Goal: Task Accomplishment & Management: Use online tool/utility

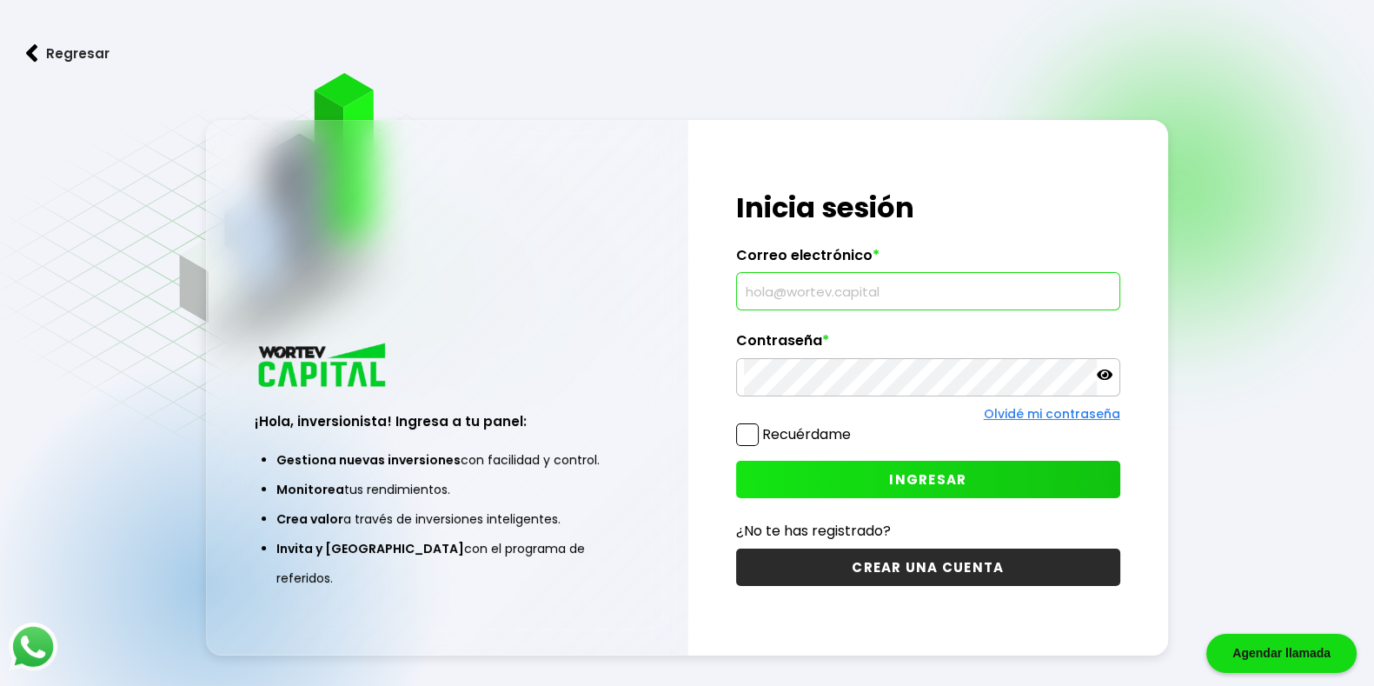
click at [882, 287] on input "text" at bounding box center [928, 291] width 369 height 37
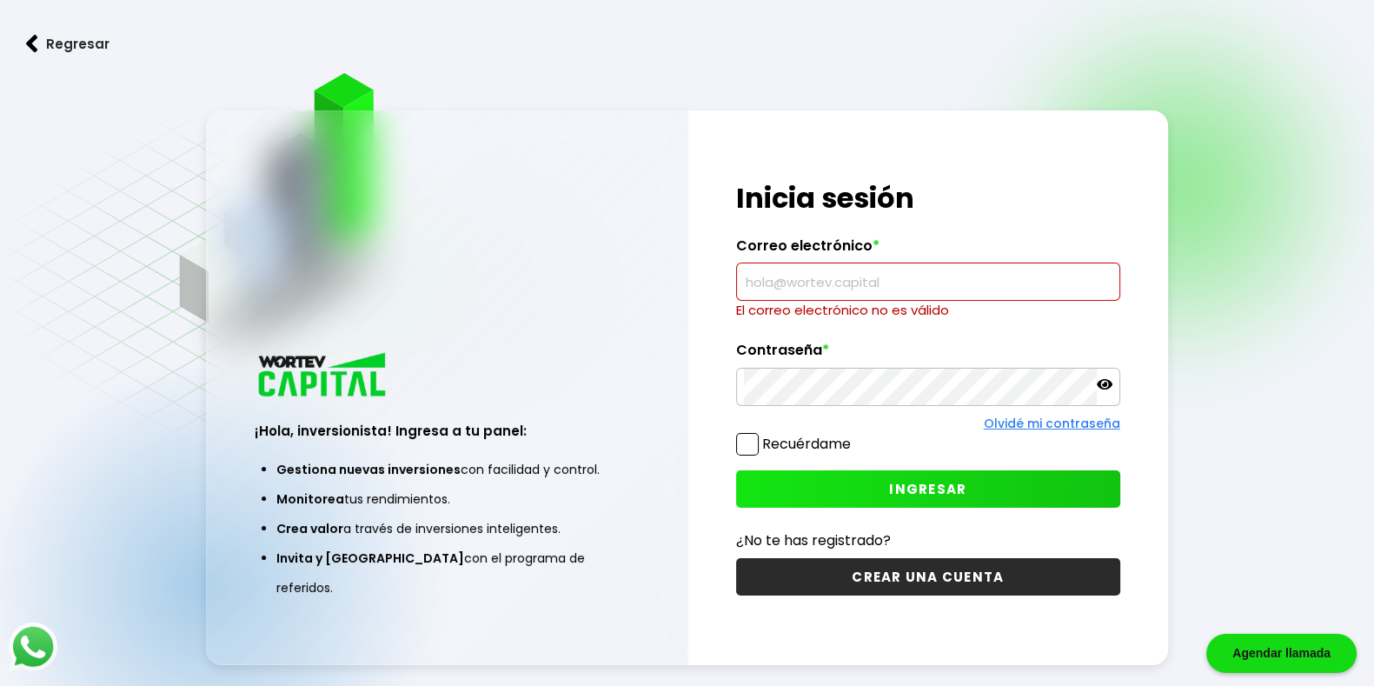
type input "[EMAIL_ADDRESS][DOMAIN_NAME]"
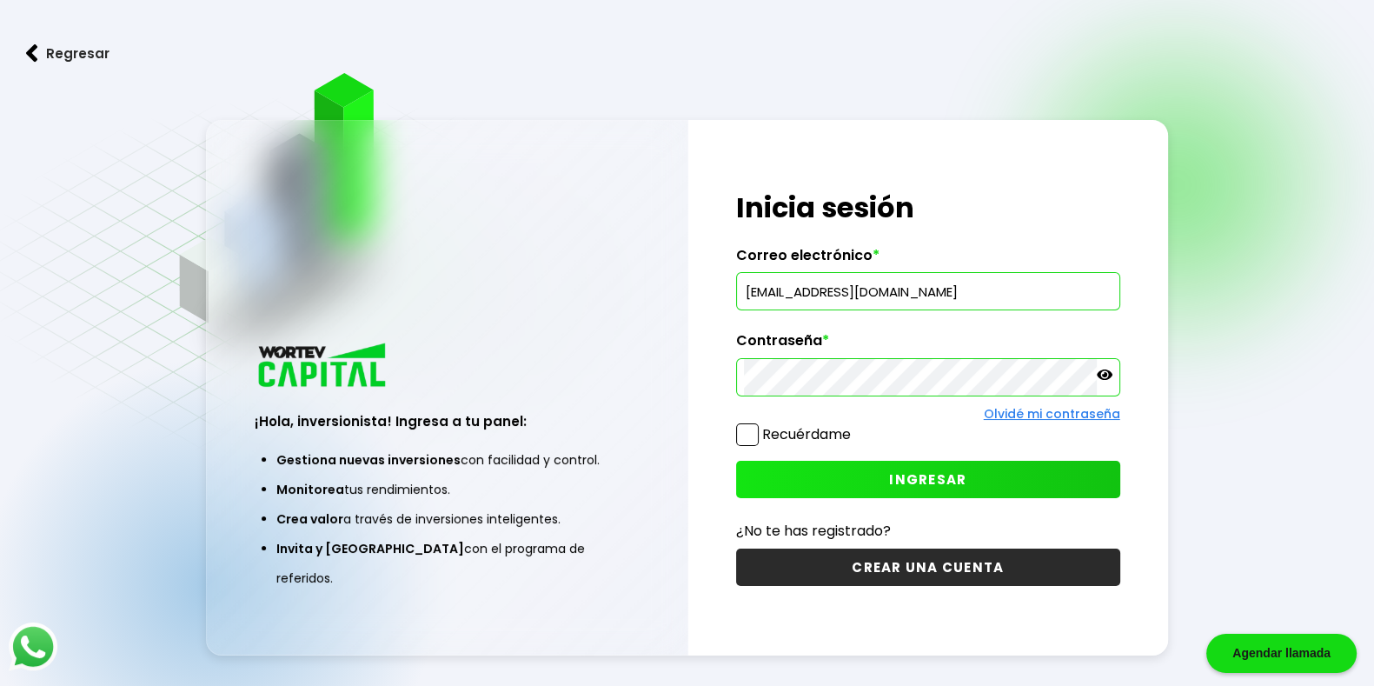
click at [865, 471] on button "INGRESAR" at bounding box center [928, 479] width 384 height 37
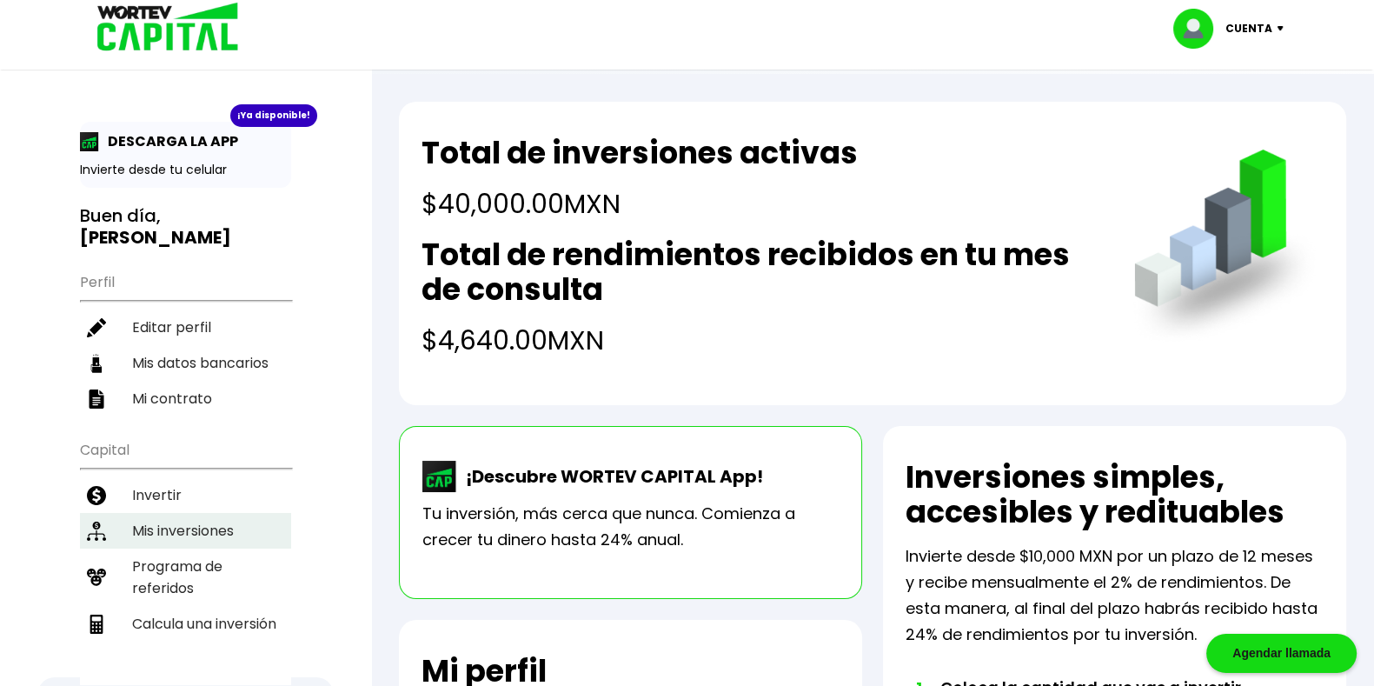
click at [182, 513] on li "Mis inversiones" at bounding box center [185, 531] width 211 height 36
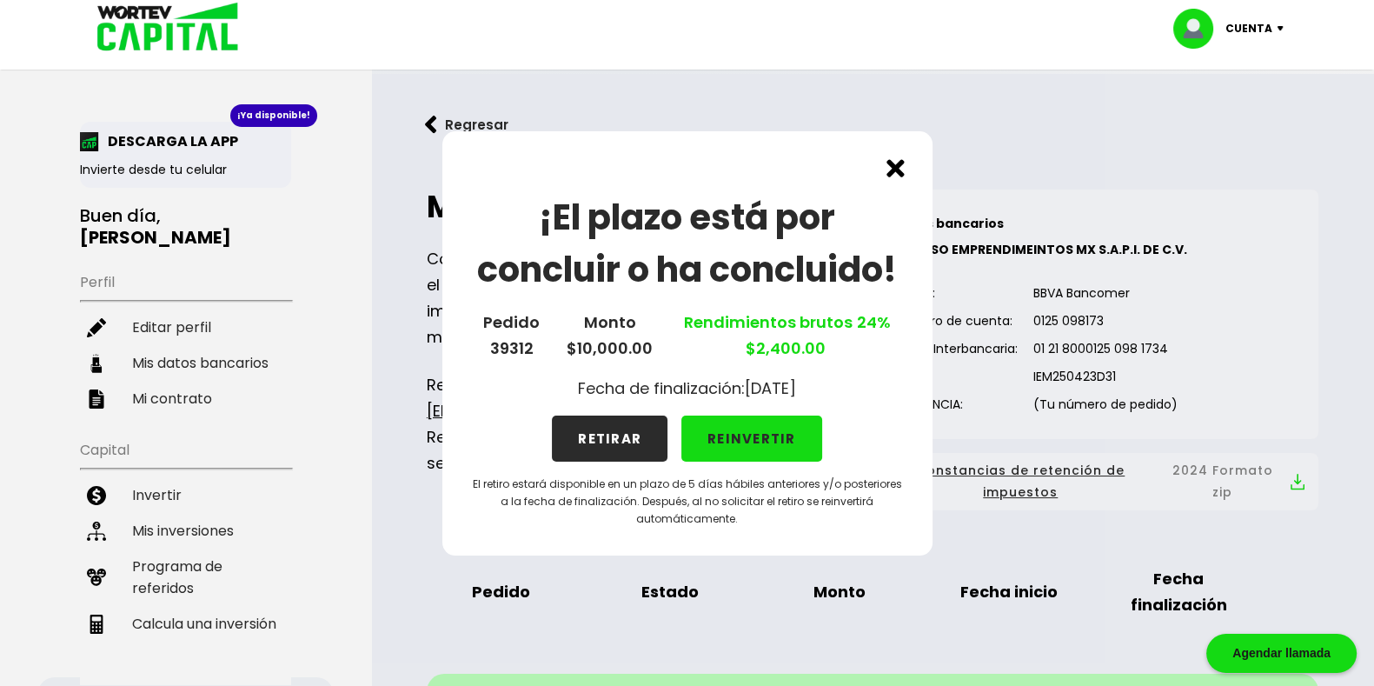
click at [628, 449] on button "RETIRAR" at bounding box center [610, 439] width 116 height 46
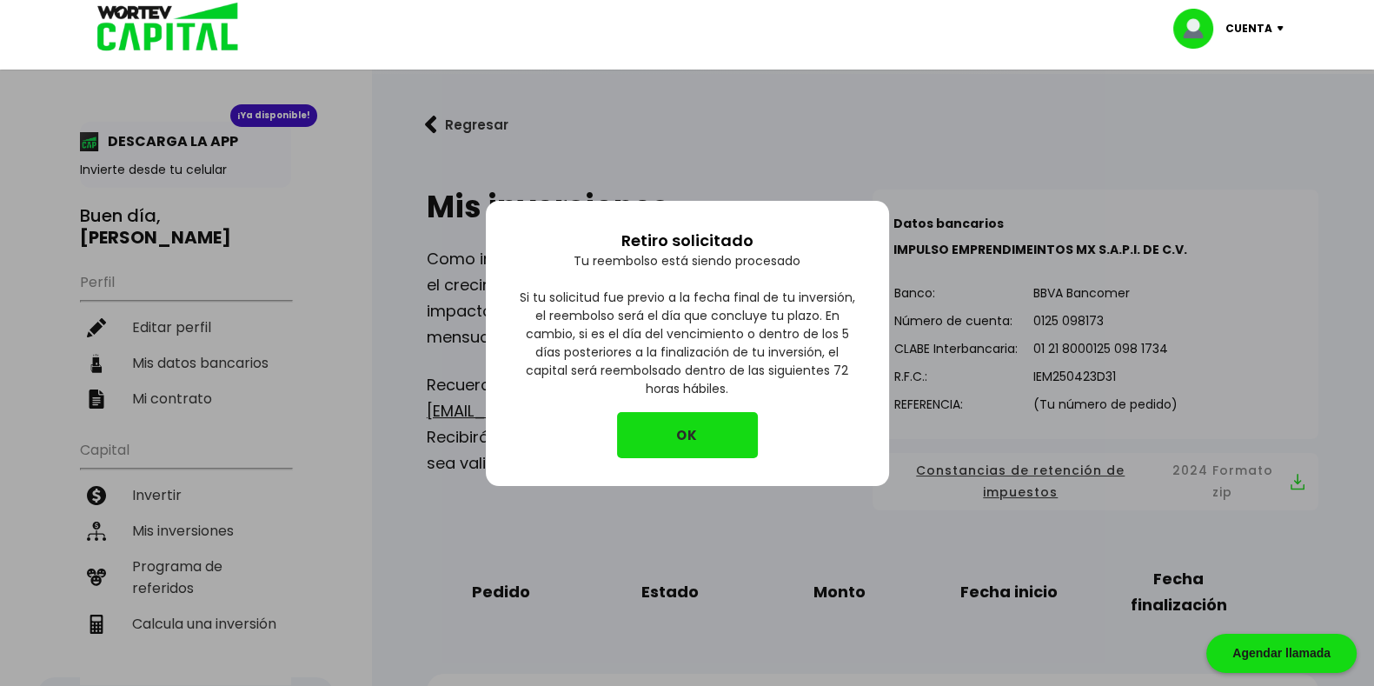
click at [674, 439] on button "OK" at bounding box center [687, 435] width 141 height 46
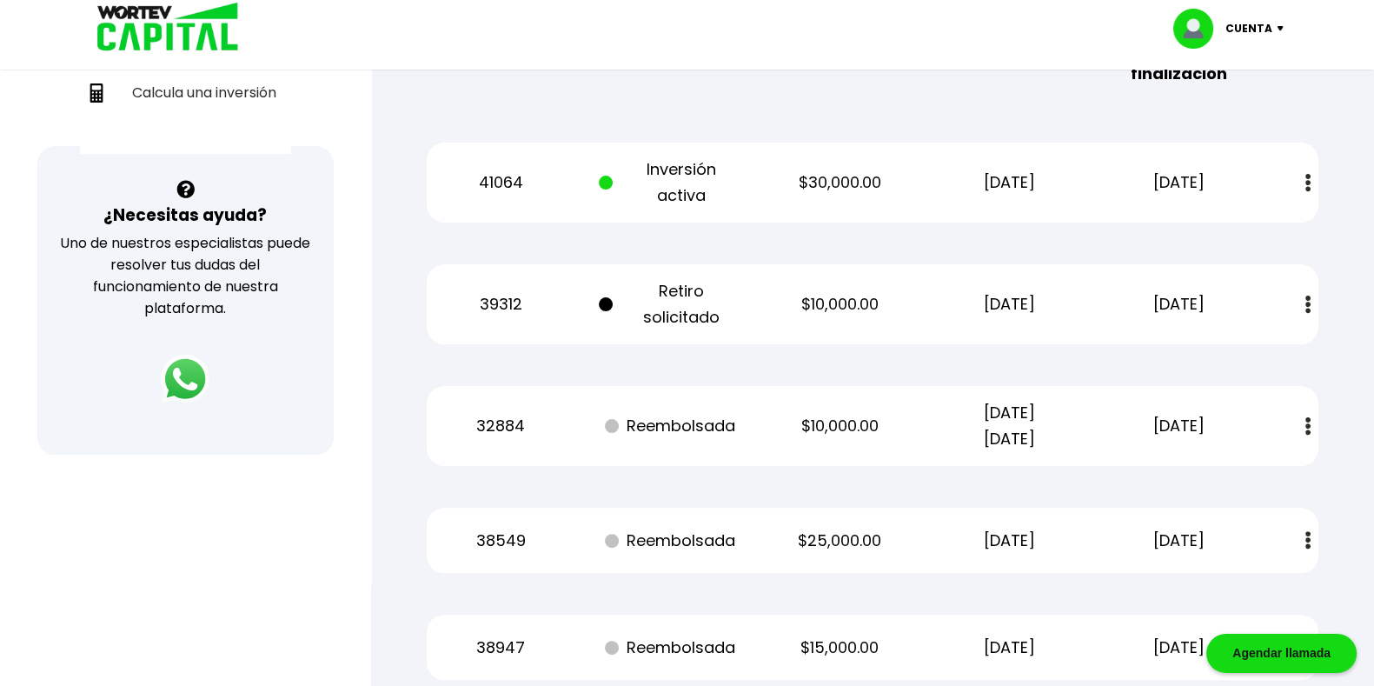
scroll to position [525, 0]
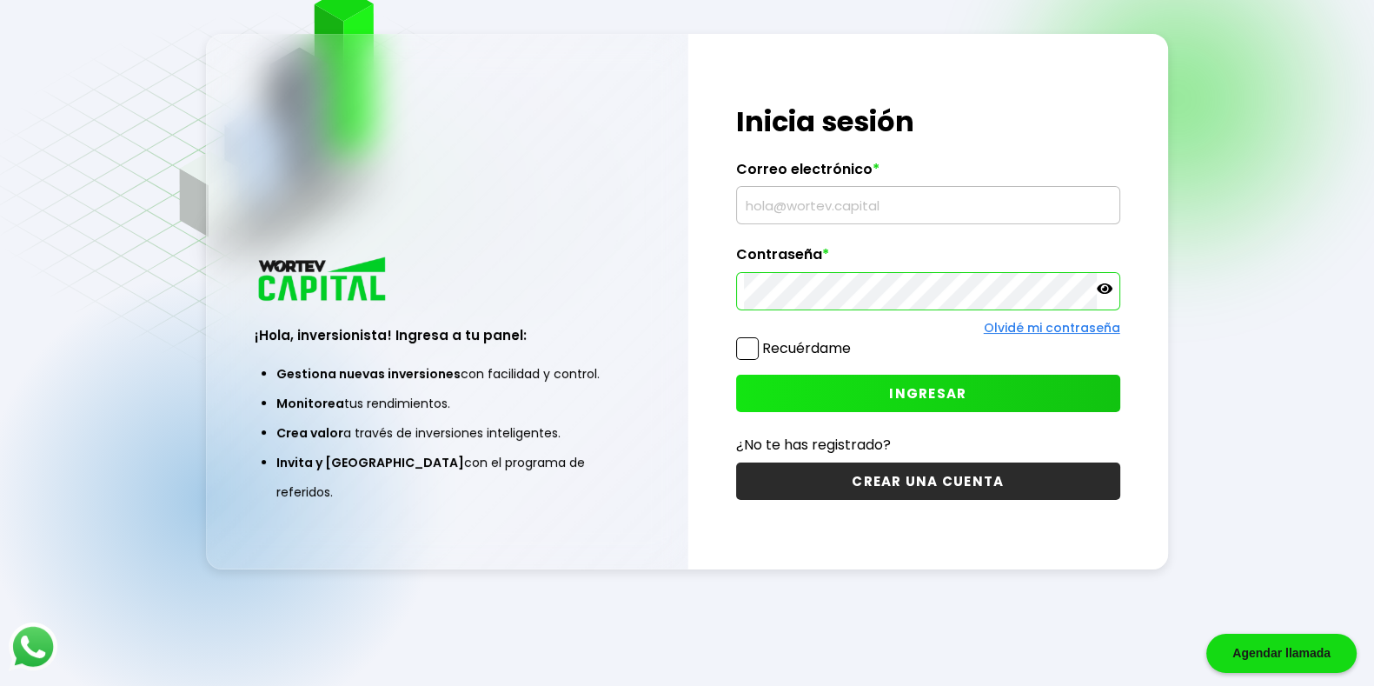
type input "[EMAIL_ADDRESS][DOMAIN_NAME]"
click at [914, 402] on button "INGRESAR" at bounding box center [928, 393] width 384 height 37
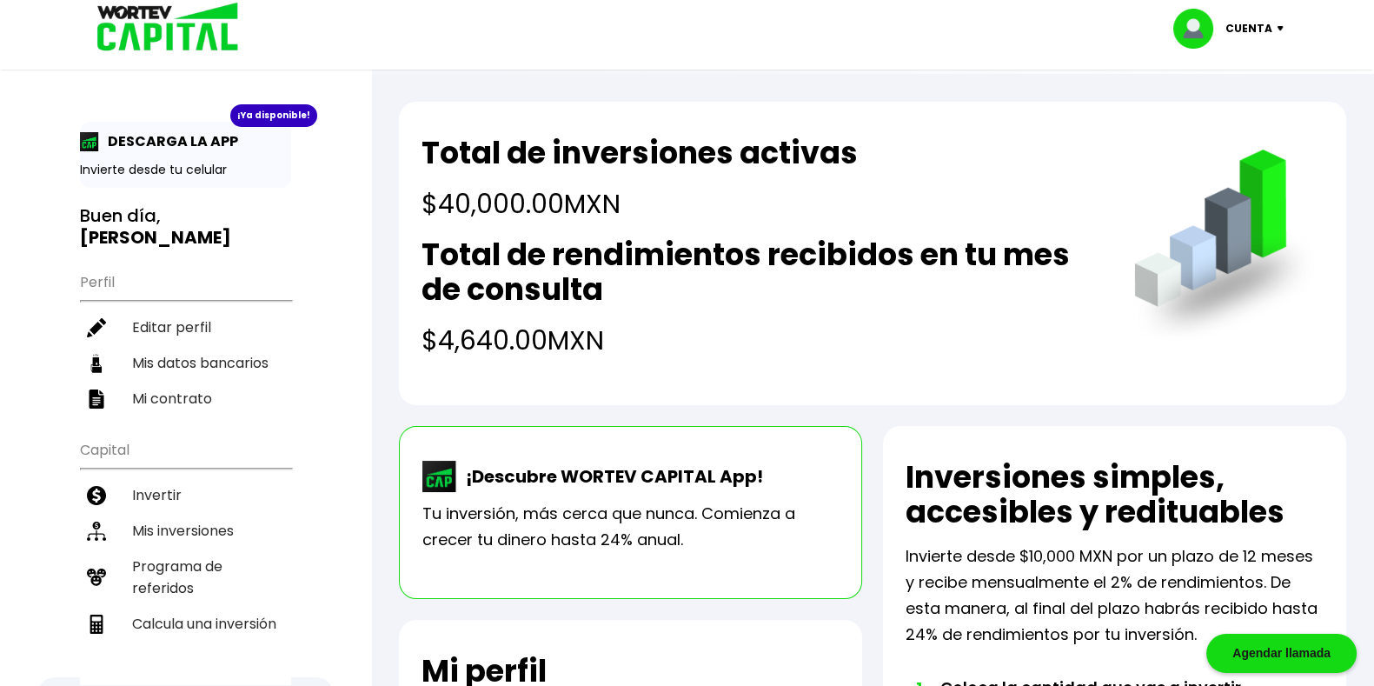
scroll to position [186, 0]
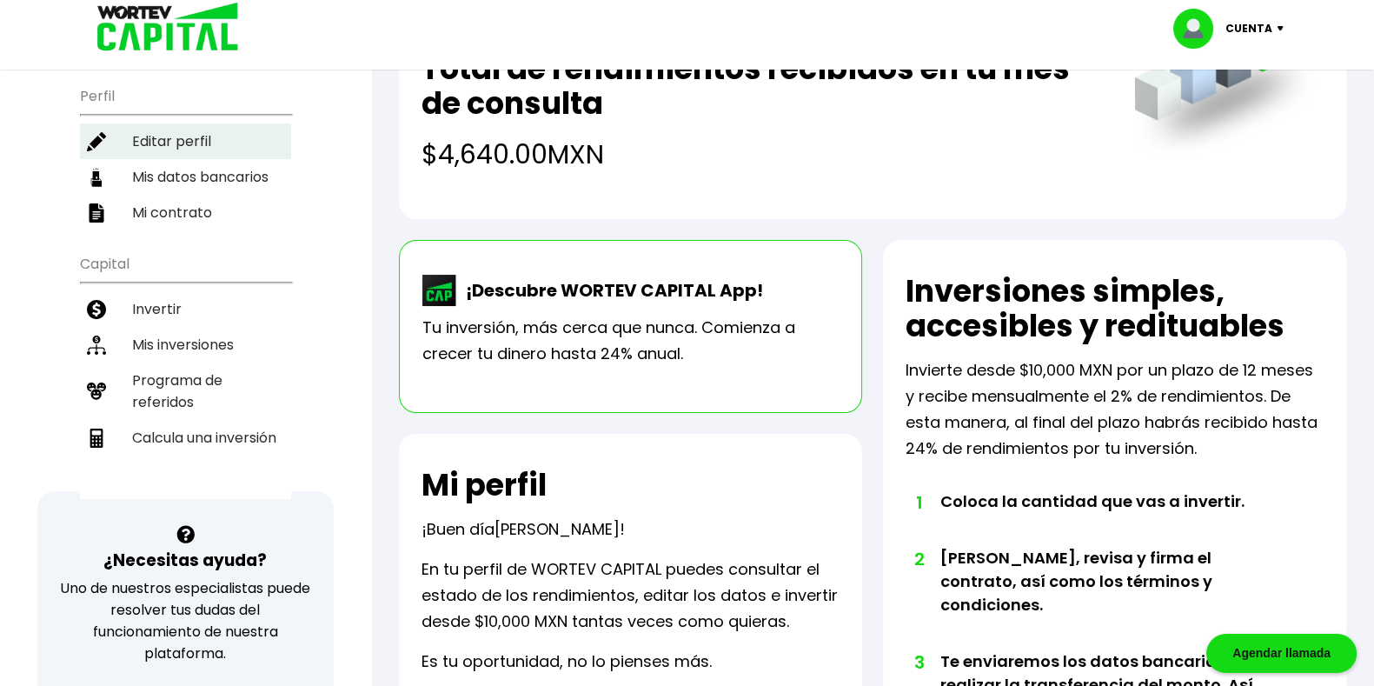
click at [170, 123] on li "Editar perfil" at bounding box center [185, 141] width 211 height 36
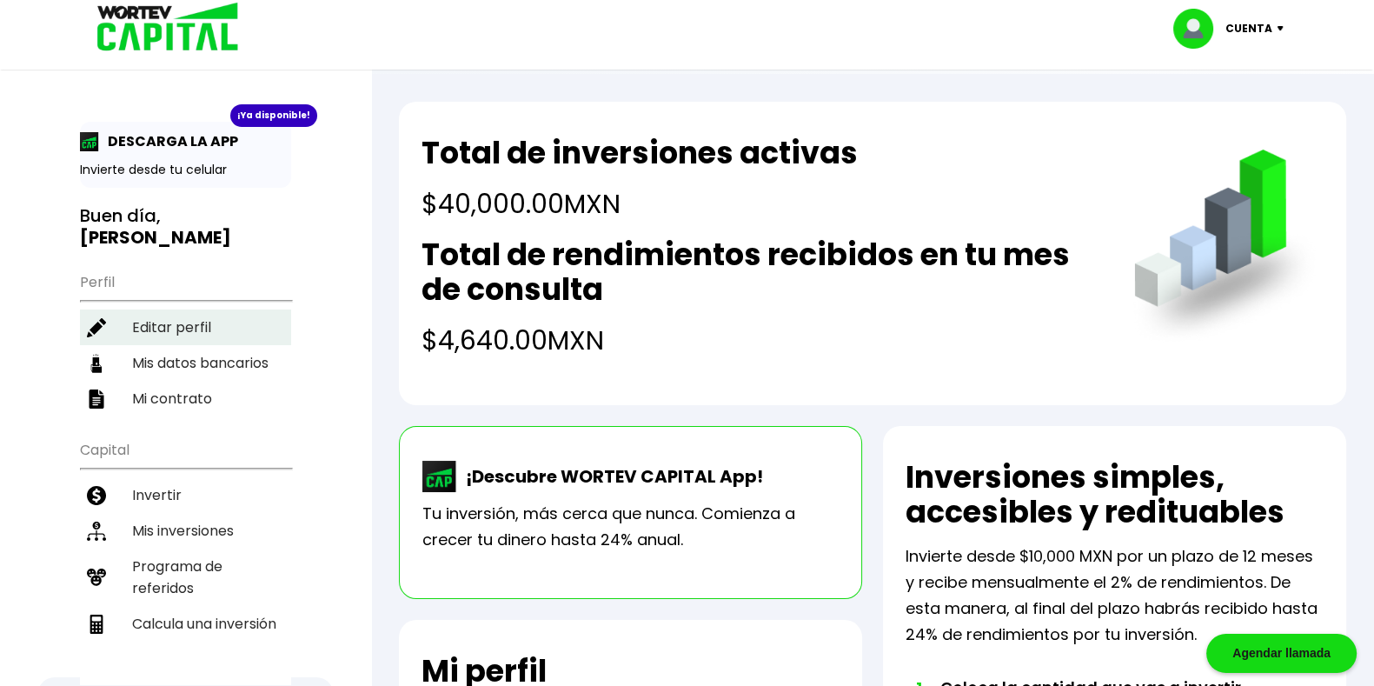
select select "Mujer"
select select "Licenciatura"
select select "DF"
select select "BBVA Bancomer"
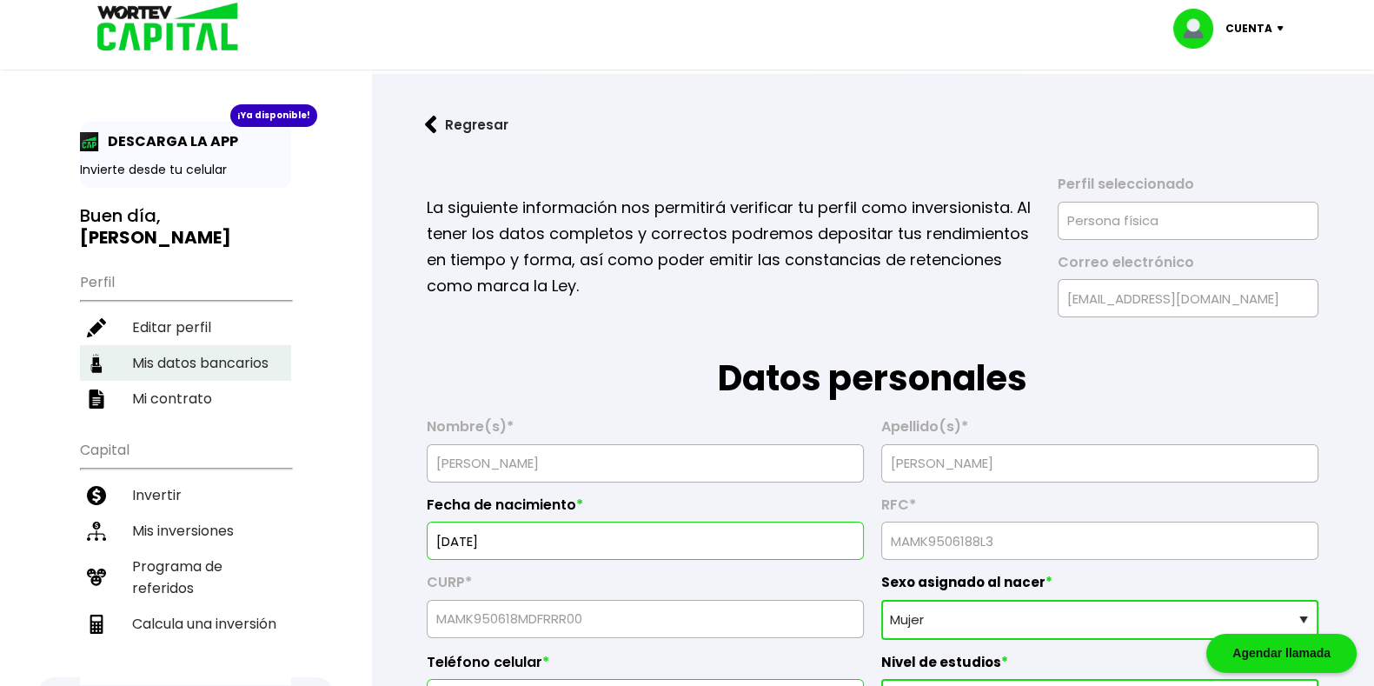
click at [176, 345] on li "Mis datos bancarios" at bounding box center [185, 363] width 211 height 36
select select "BBVA Bancomer"
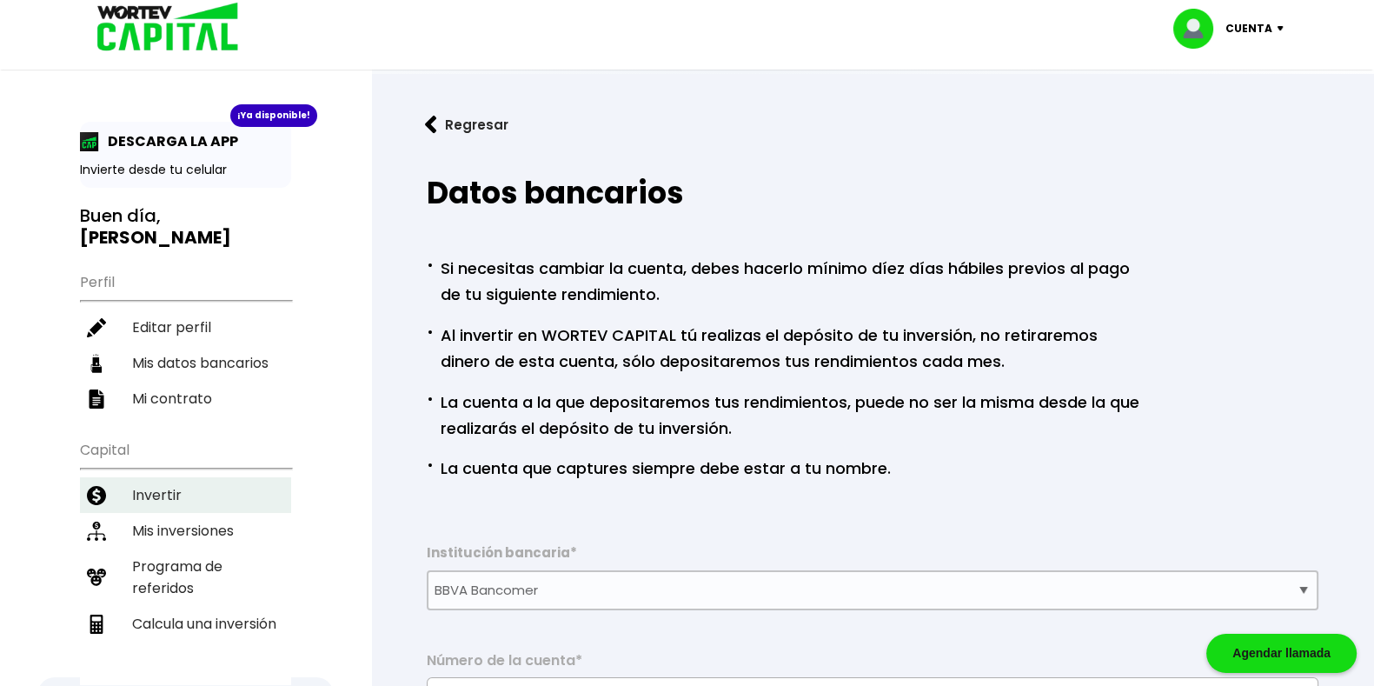
click at [176, 477] on li "Invertir" at bounding box center [185, 495] width 211 height 36
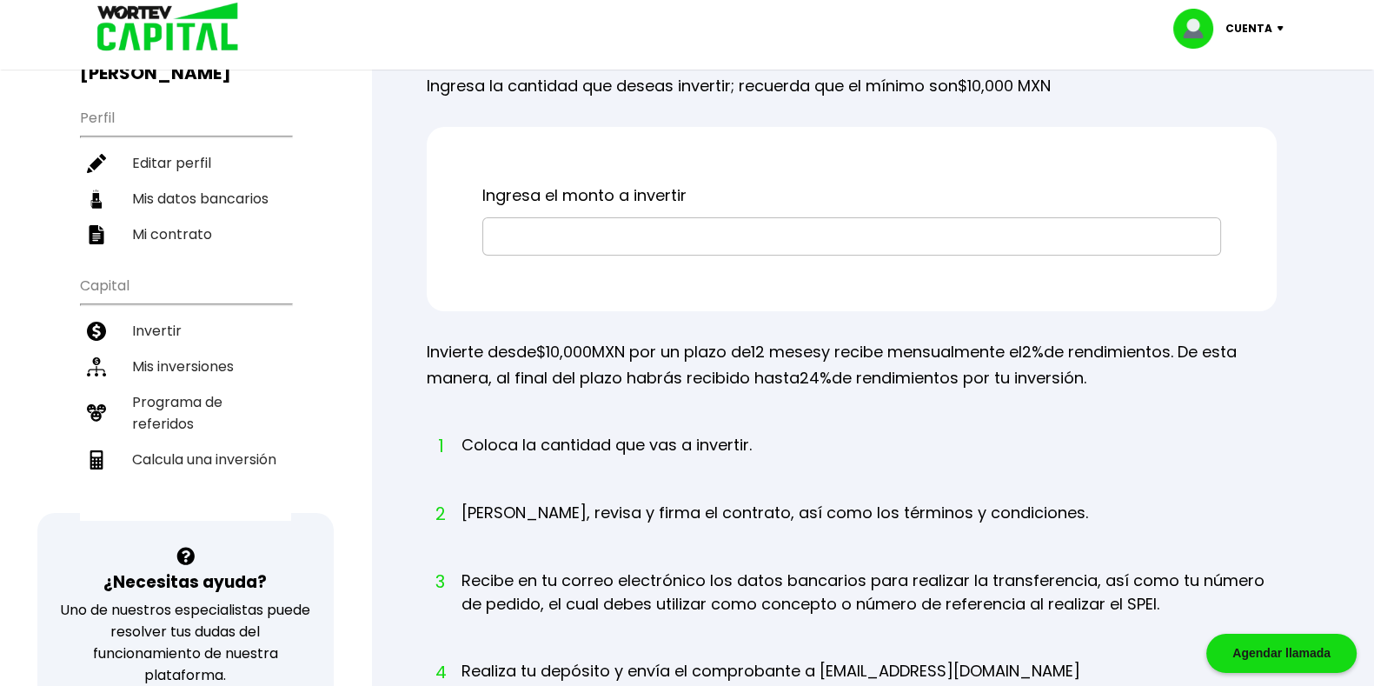
scroll to position [161, 0]
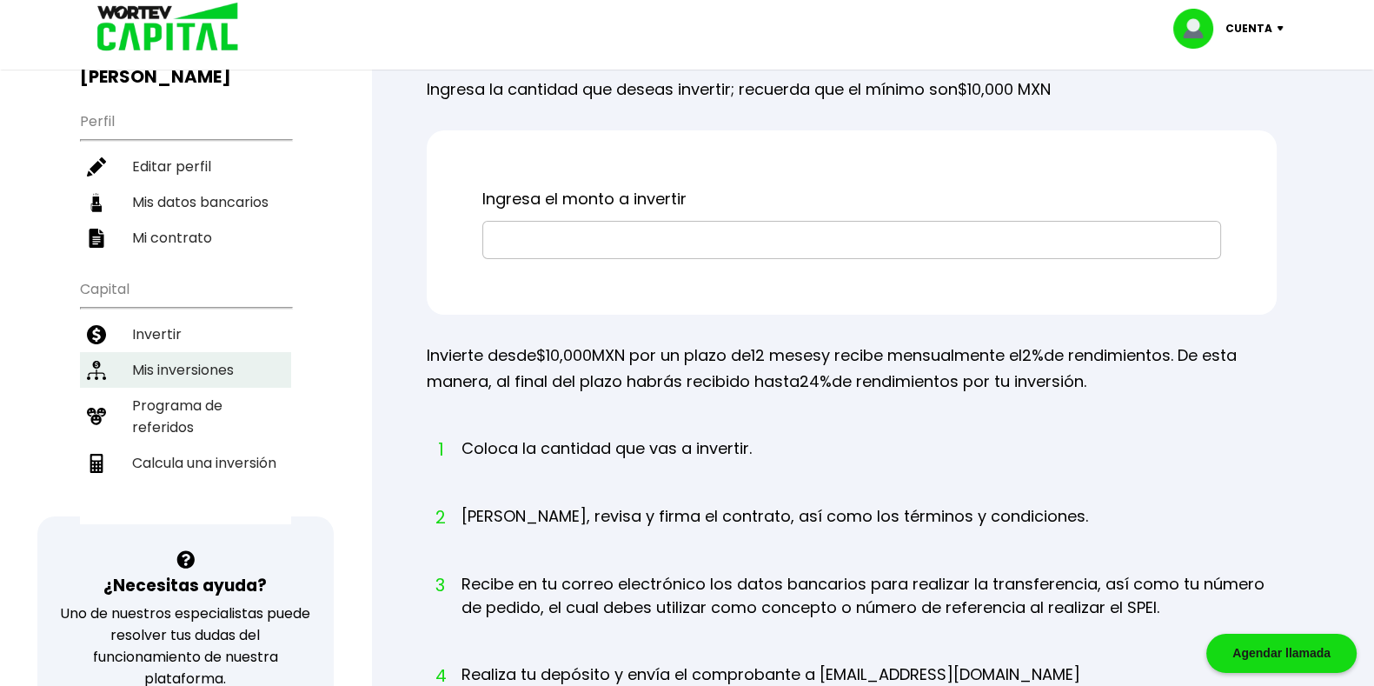
click at [159, 352] on li "Mis inversiones" at bounding box center [185, 370] width 211 height 36
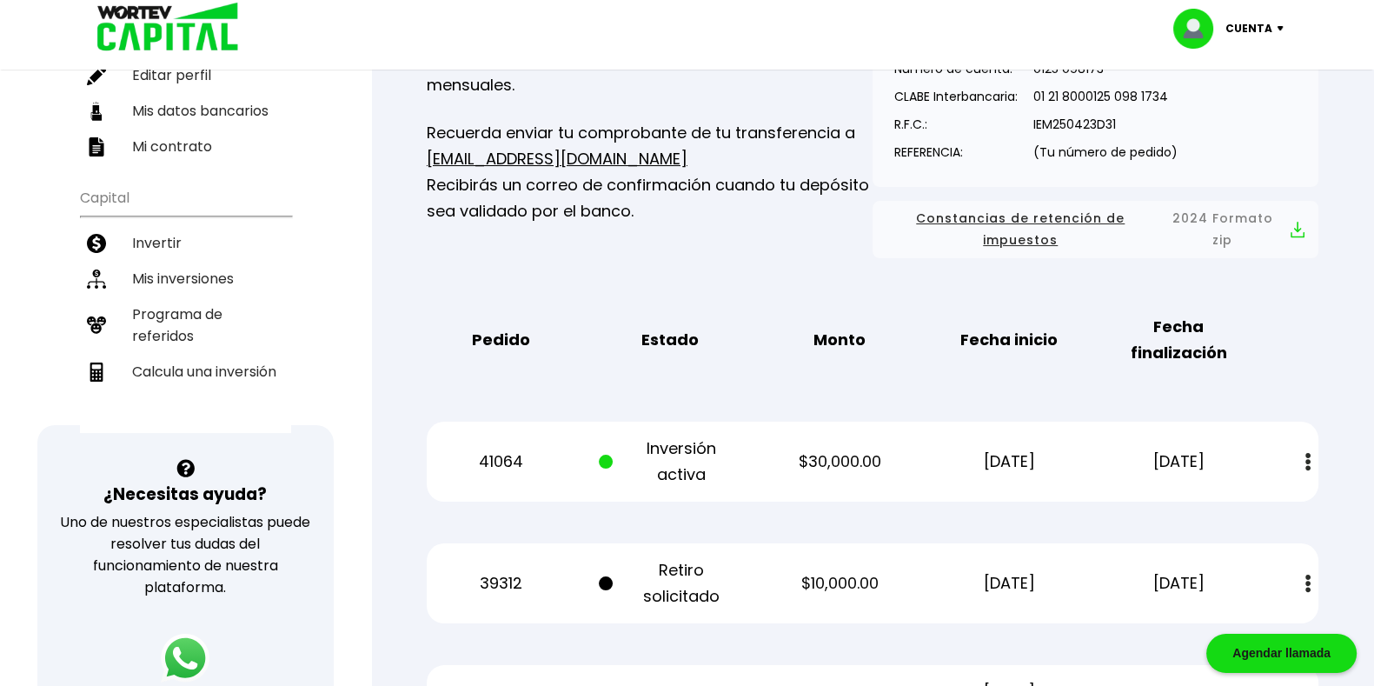
scroll to position [236, 0]
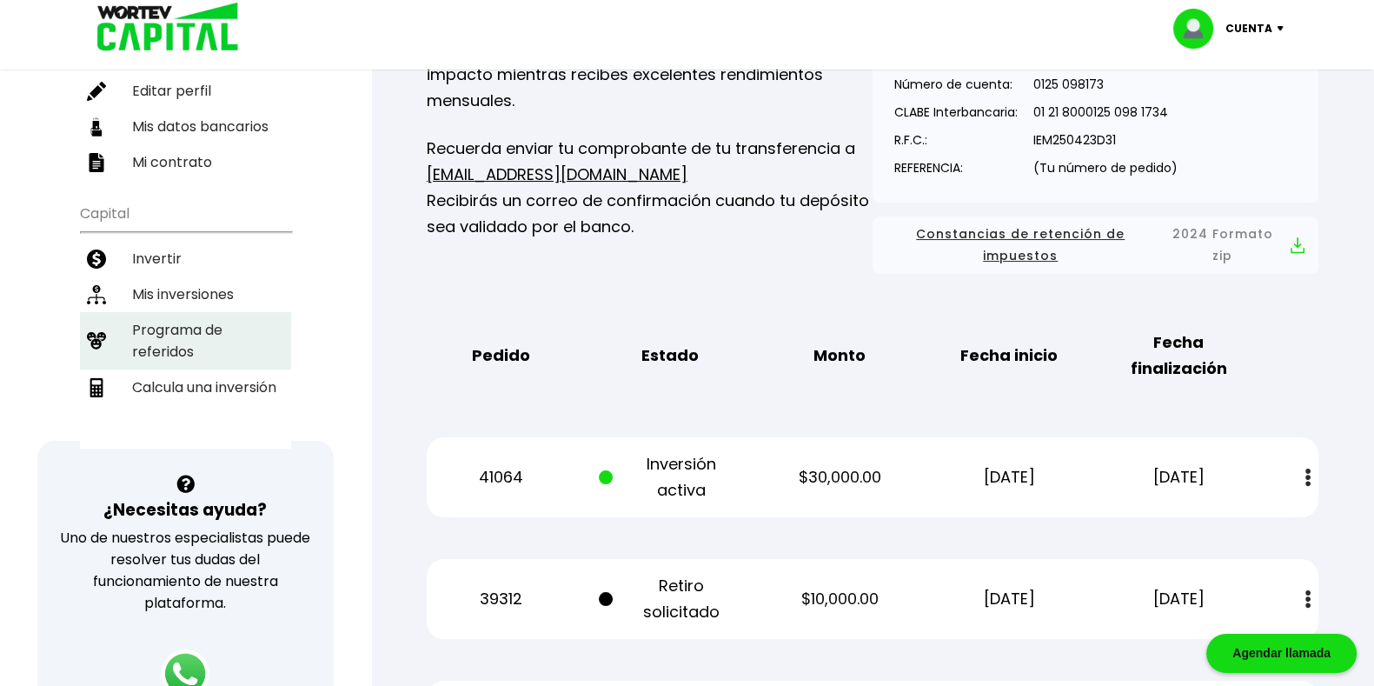
click at [189, 313] on li "Programa de referidos" at bounding box center [185, 340] width 211 height 57
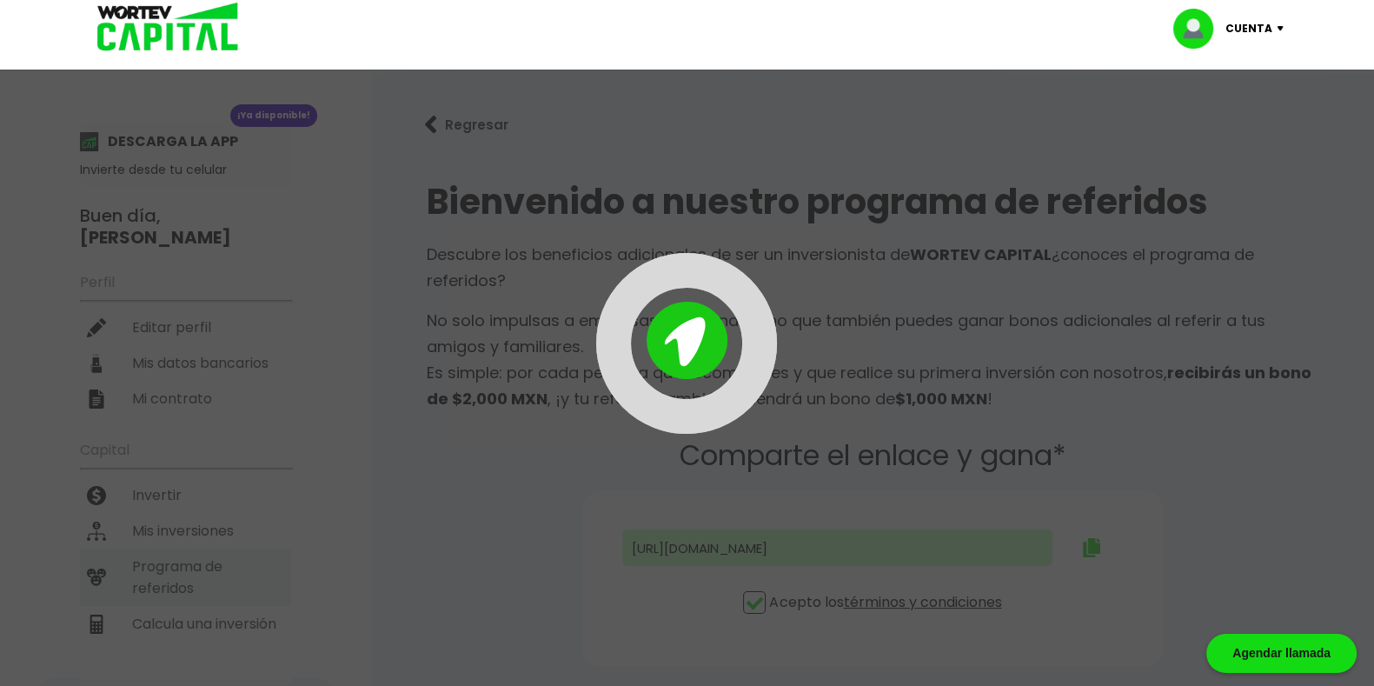
type input "[URL][DOMAIN_NAME]"
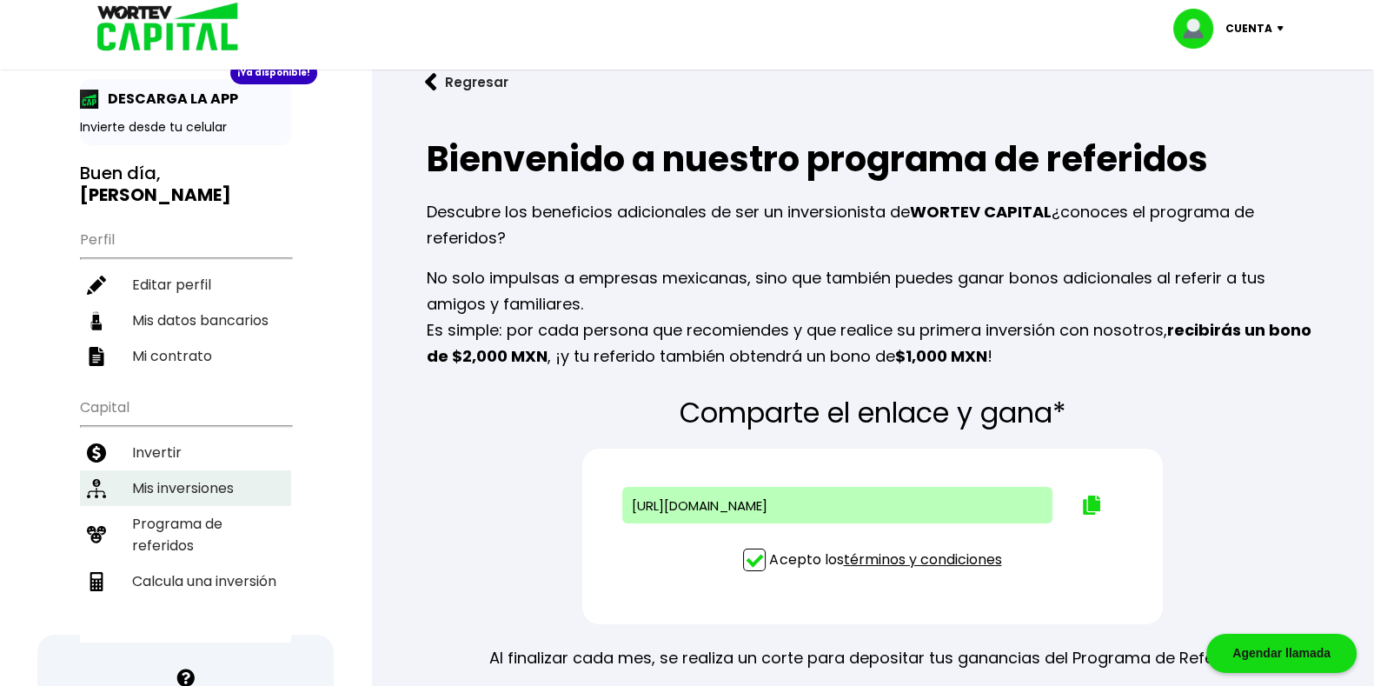
scroll to position [50, 0]
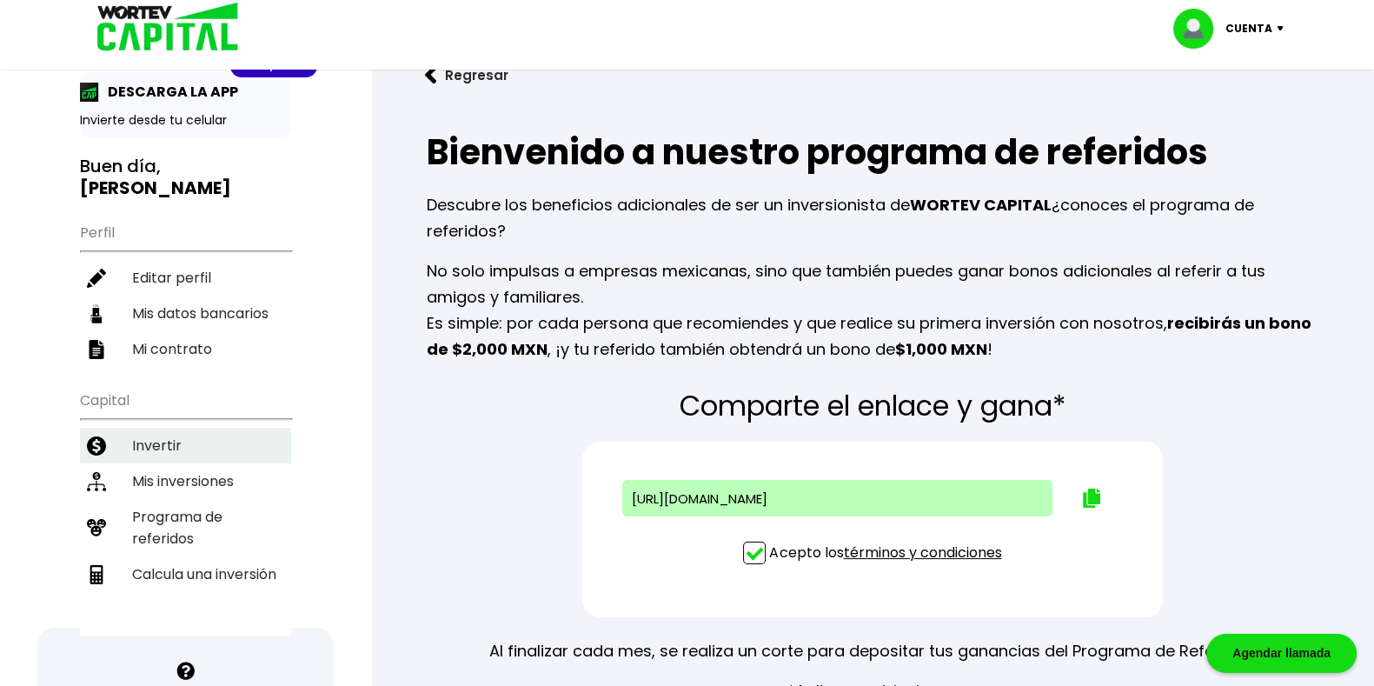
click at [244, 429] on li "Invertir" at bounding box center [185, 446] width 211 height 36
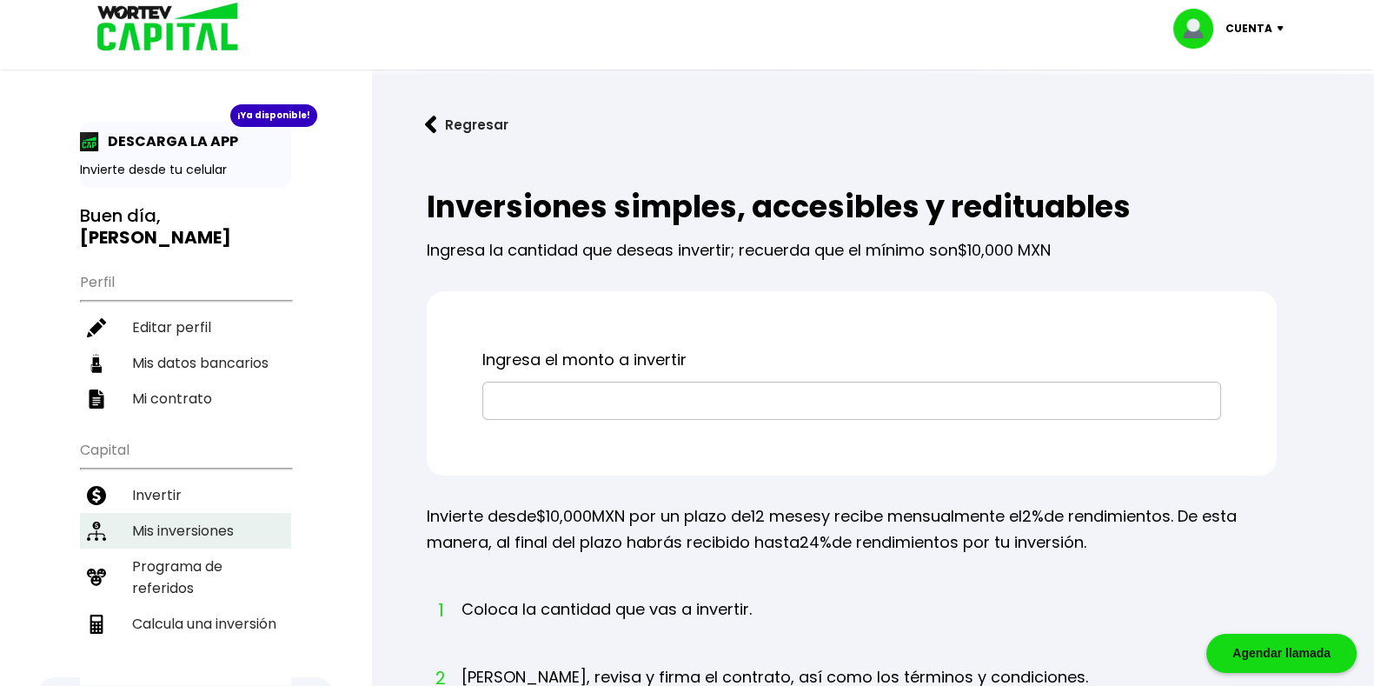
click at [218, 513] on li "Mis inversiones" at bounding box center [185, 531] width 211 height 36
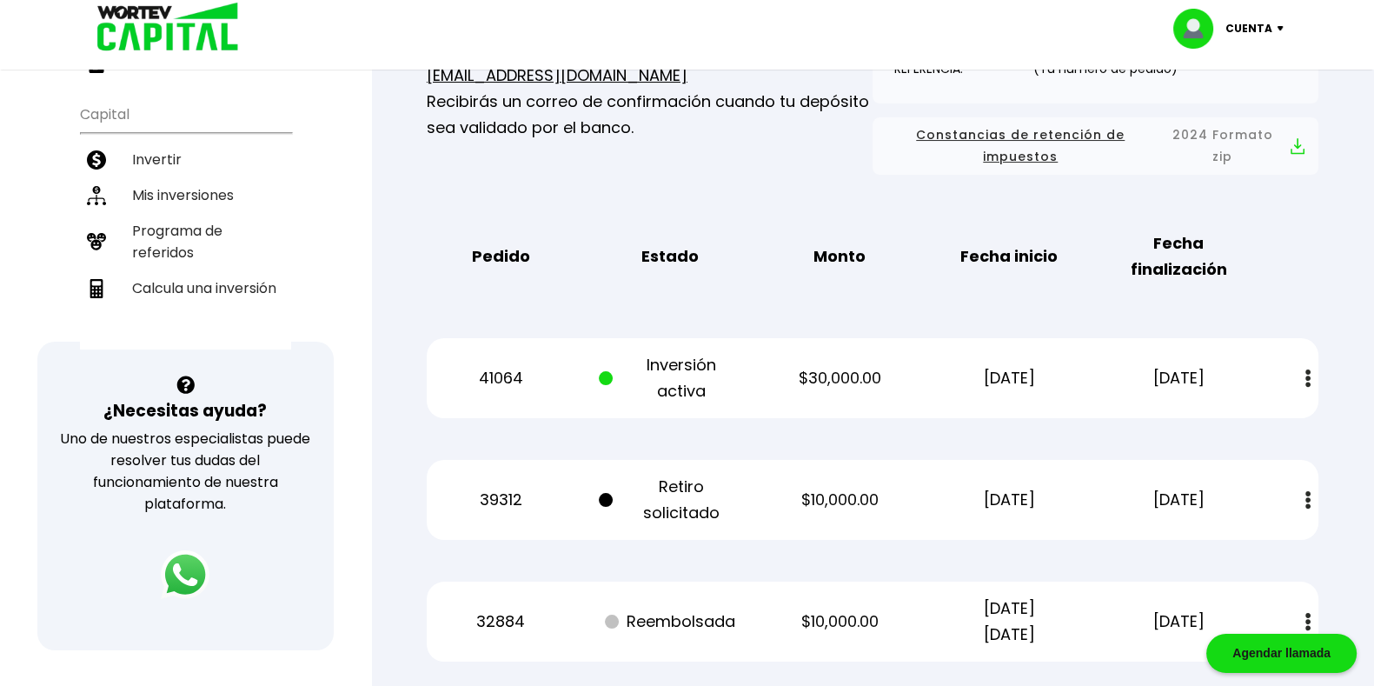
scroll to position [329, 0]
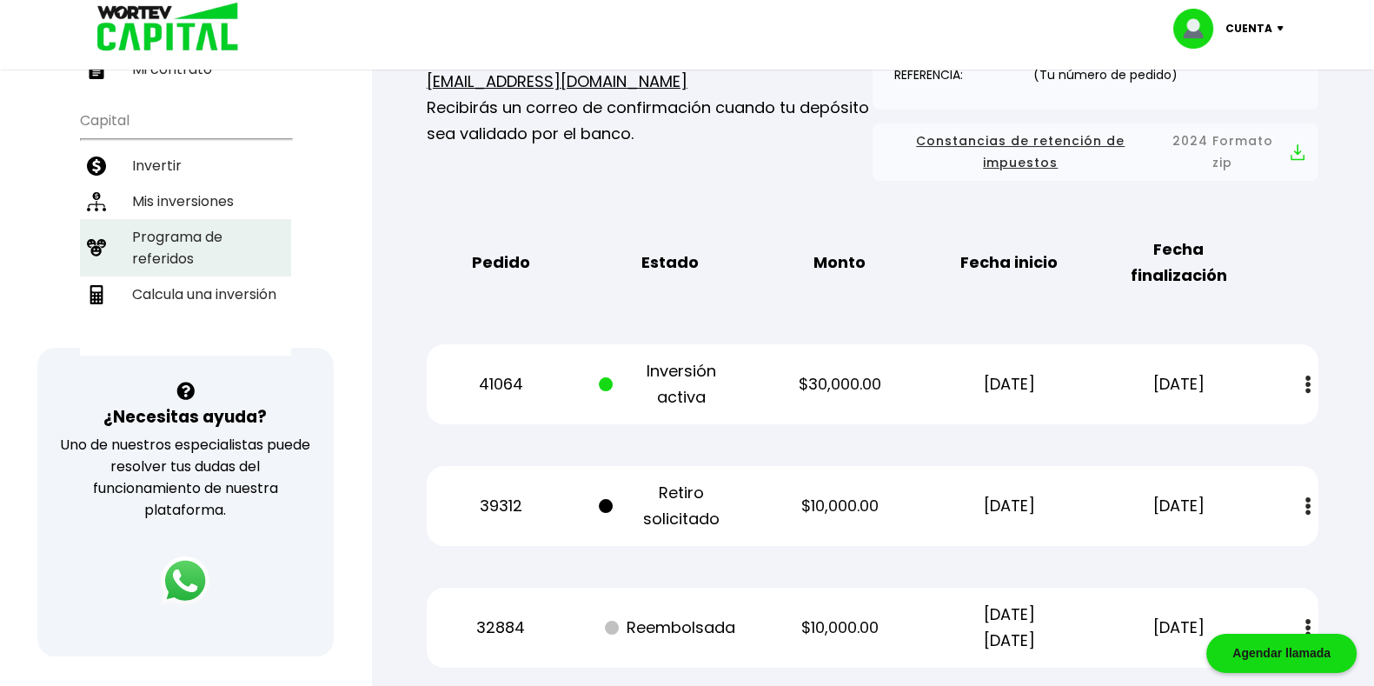
click at [163, 221] on li "Programa de referidos" at bounding box center [185, 247] width 211 height 57
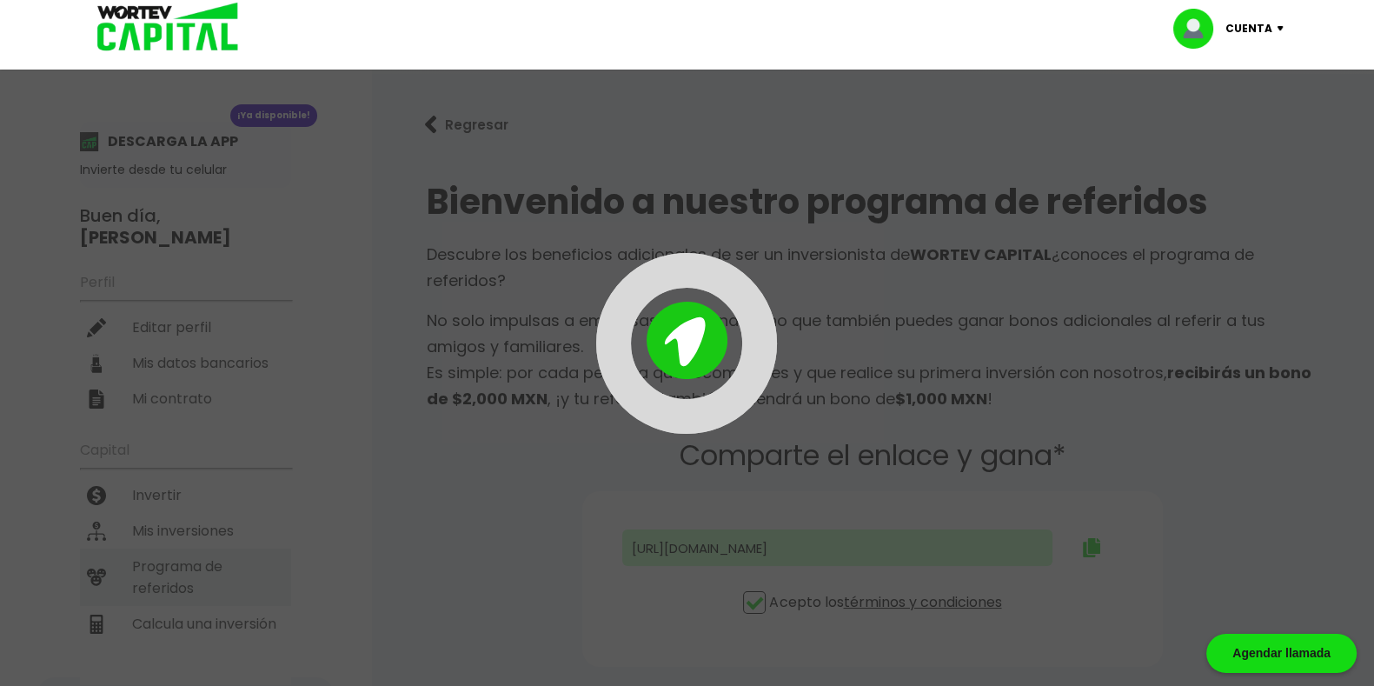
type input "[URL][DOMAIN_NAME]"
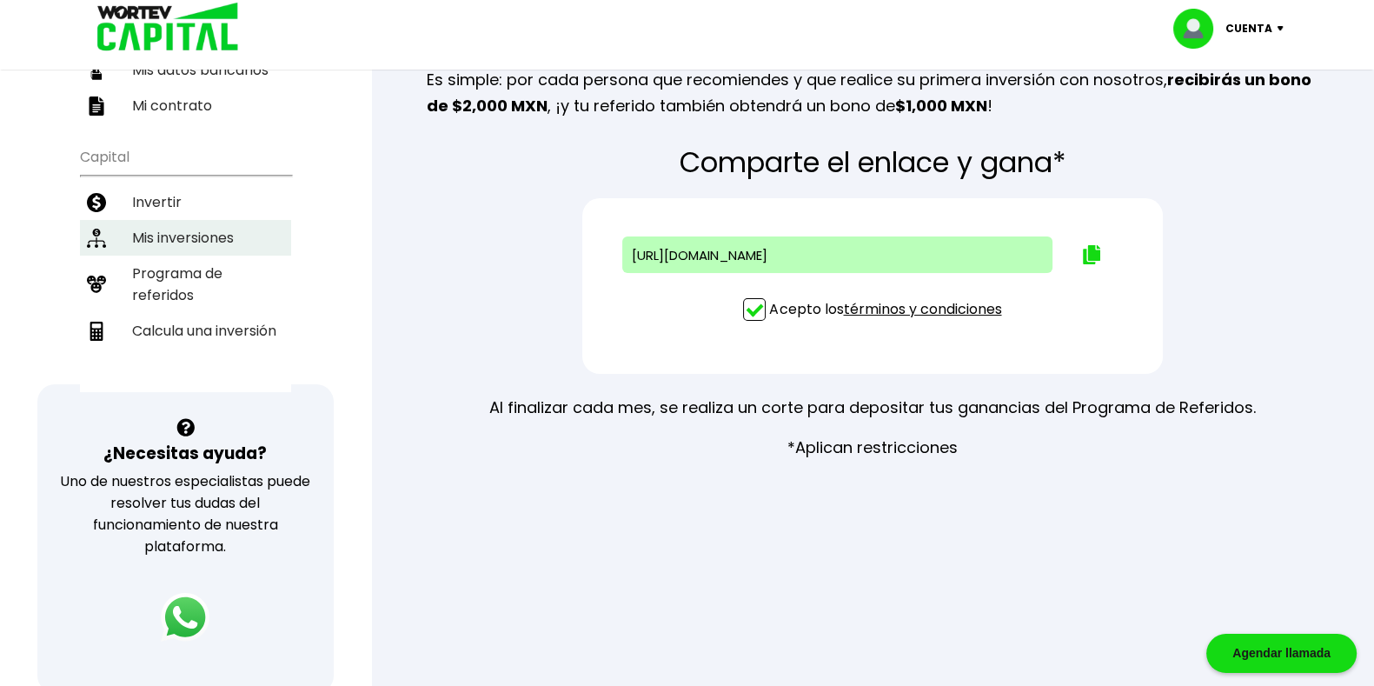
scroll to position [277, 0]
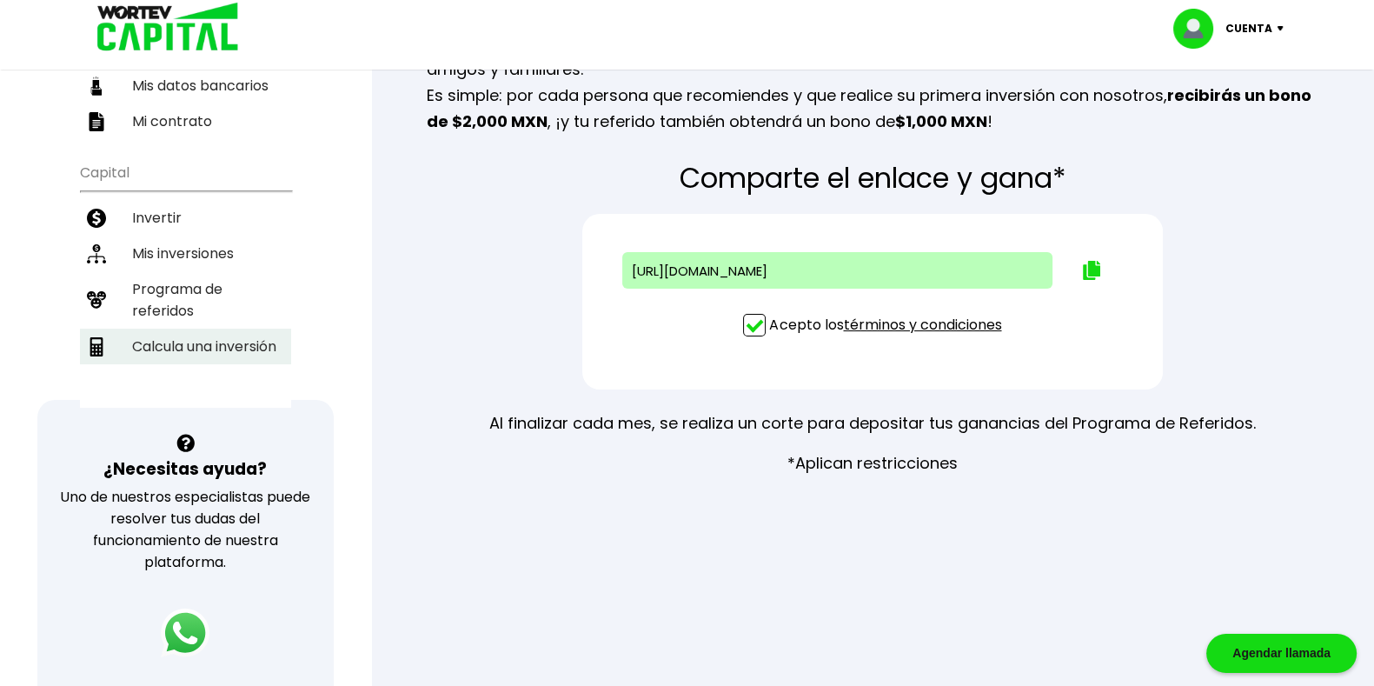
click at [165, 329] on li "Calcula una inversión" at bounding box center [185, 347] width 211 height 36
select select "1"
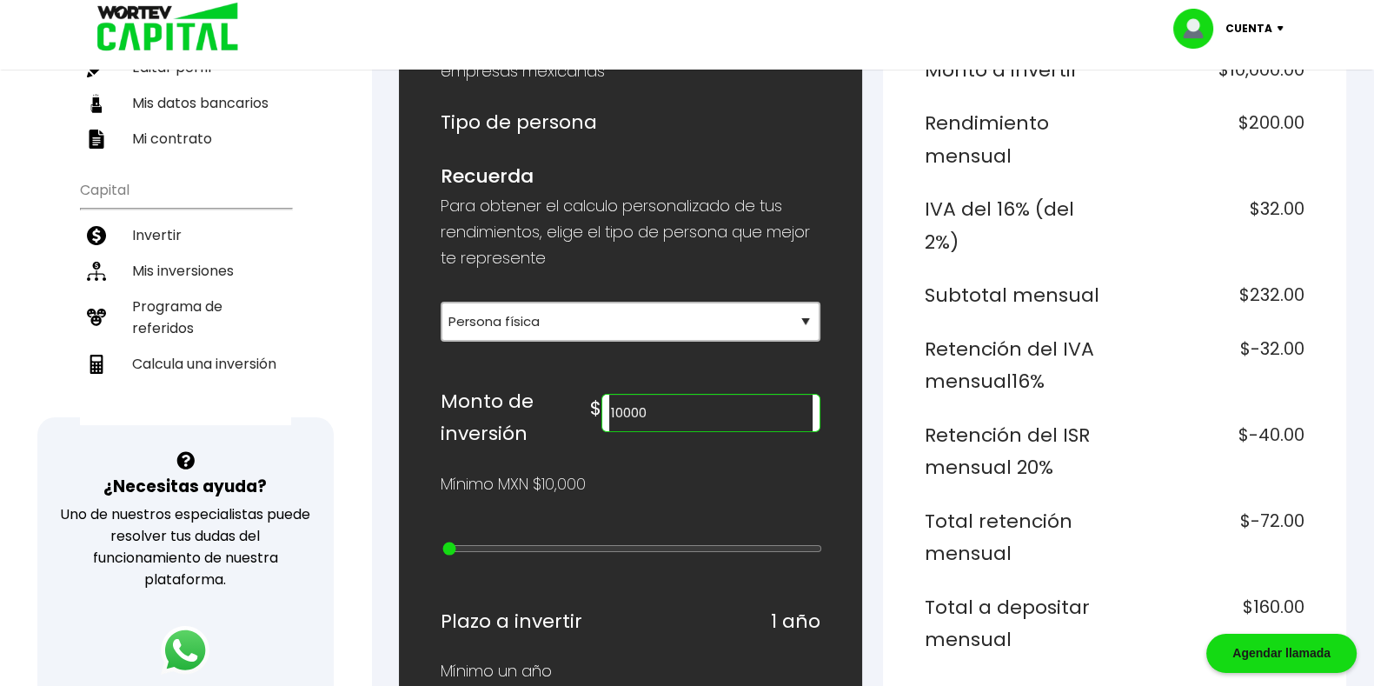
scroll to position [263, 0]
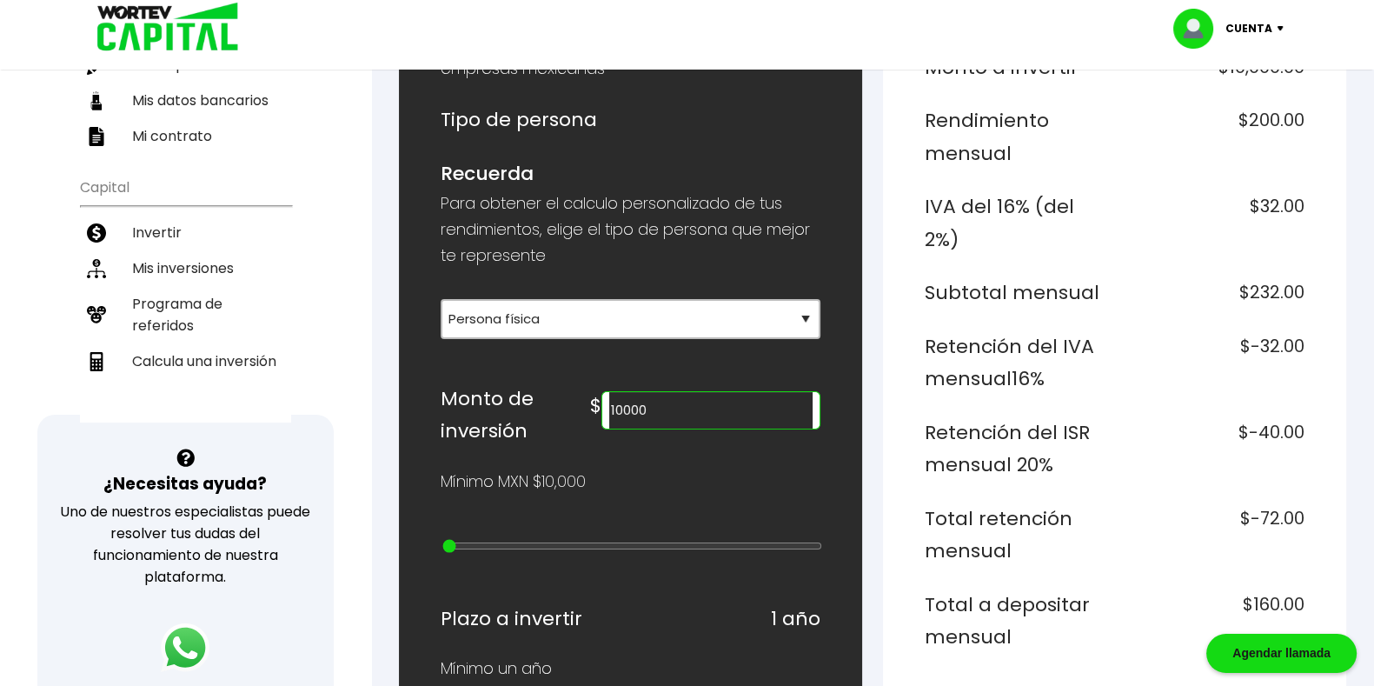
click at [695, 401] on input "10000" at bounding box center [710, 410] width 203 height 37
type input "25000"
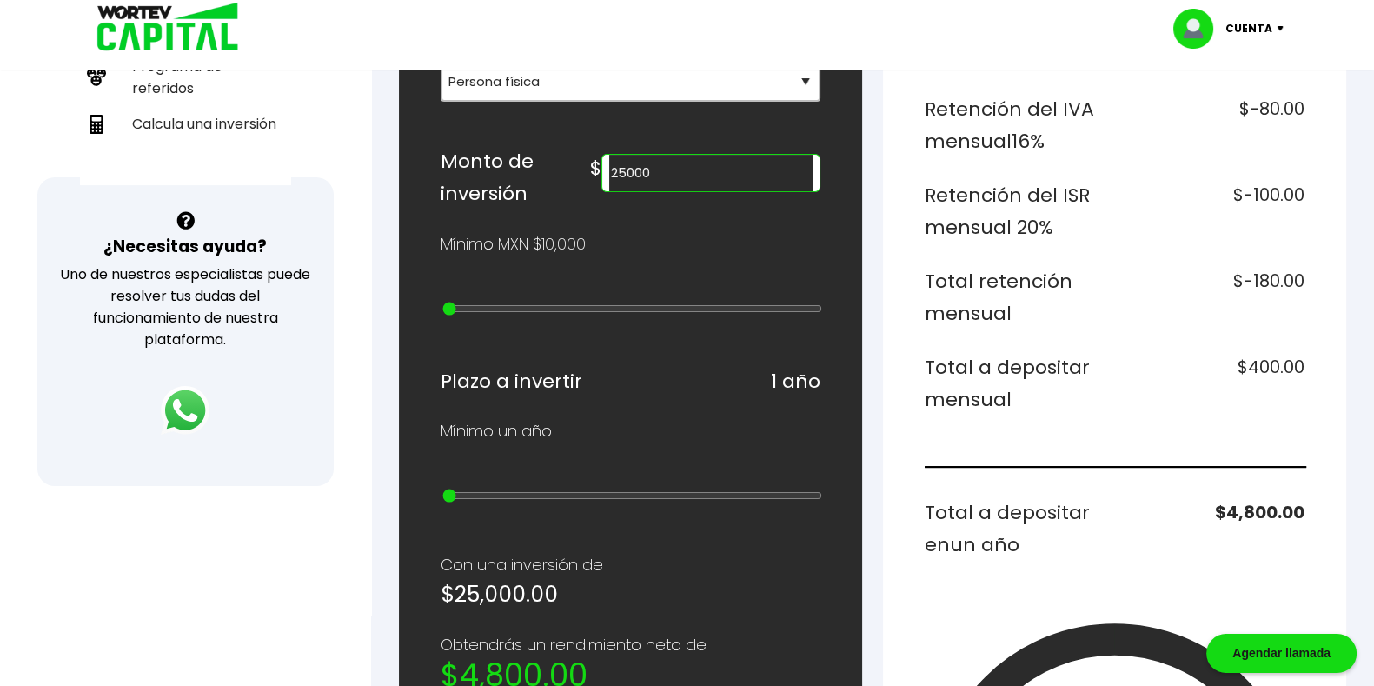
scroll to position [0, 0]
